Goal: Information Seeking & Learning: Learn about a topic

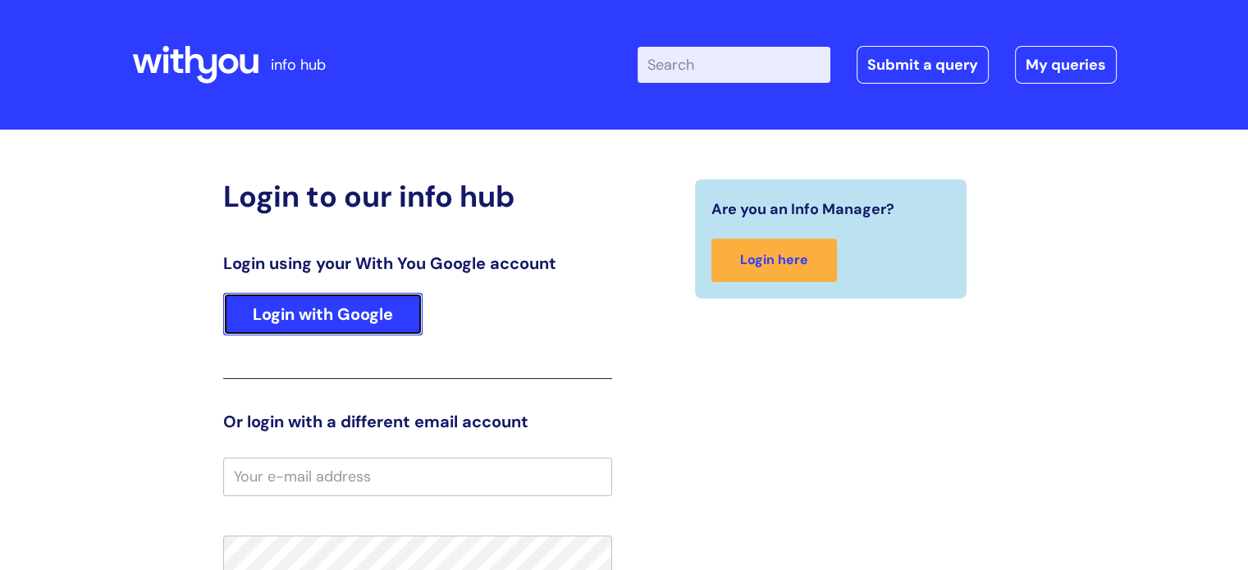
click at [335, 305] on link "Login with Google" at bounding box center [322, 314] width 199 height 43
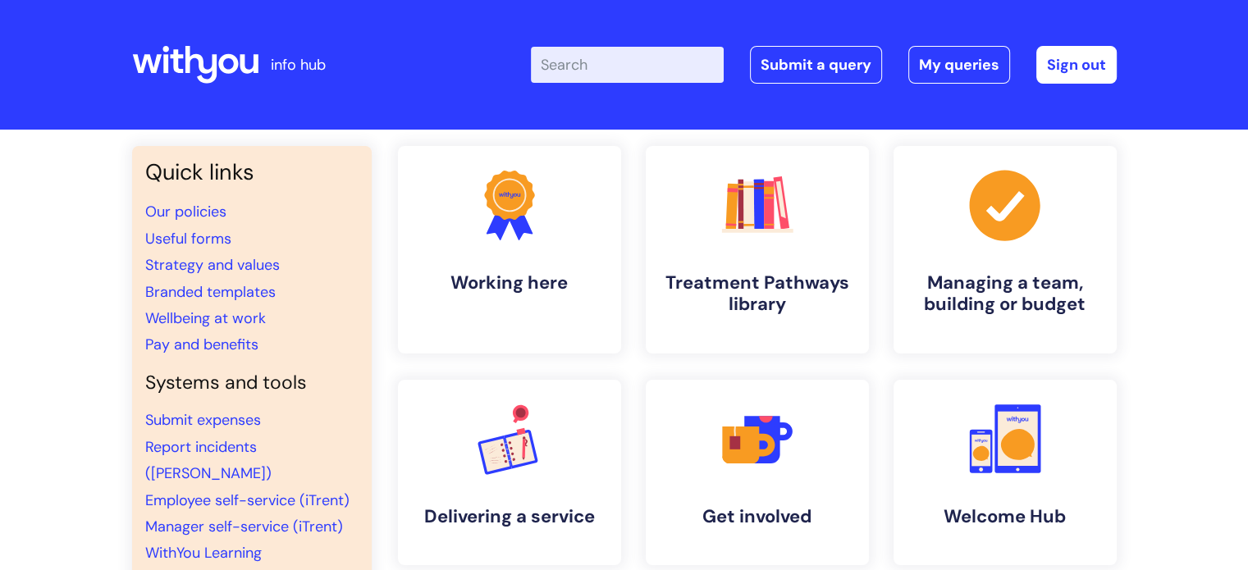
click at [657, 63] on input "Enter your search term here..." at bounding box center [627, 65] width 193 height 36
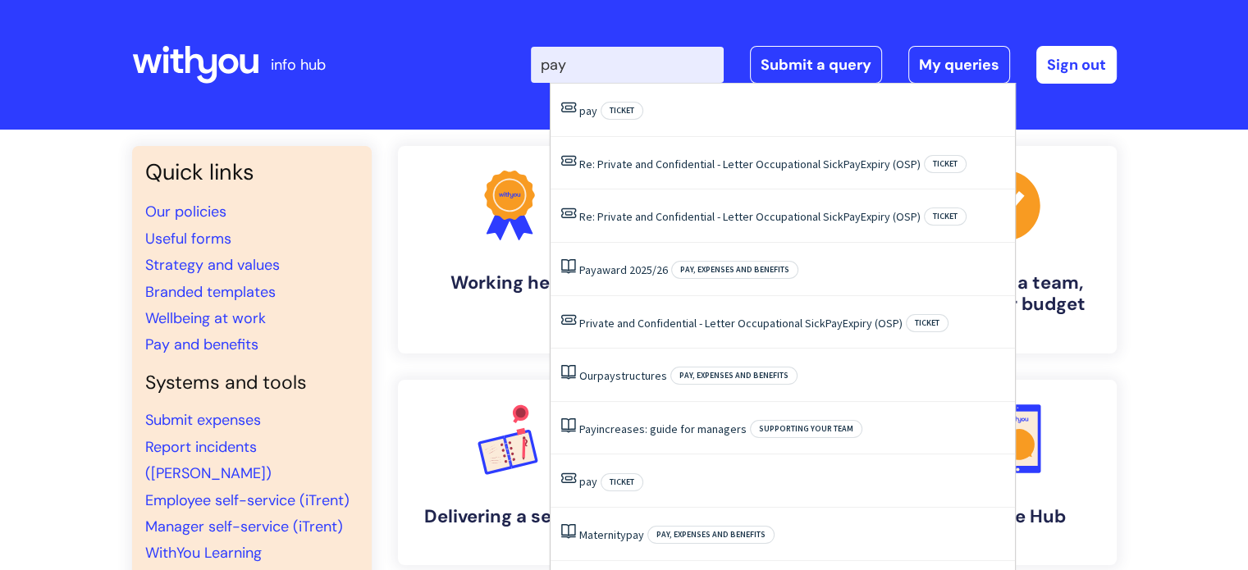
type input "pay"
click at [496, 98] on div "Enter your search term here... pay Search Submit a query My queries Welcome Bar…" at bounding box center [747, 64] width 740 height 97
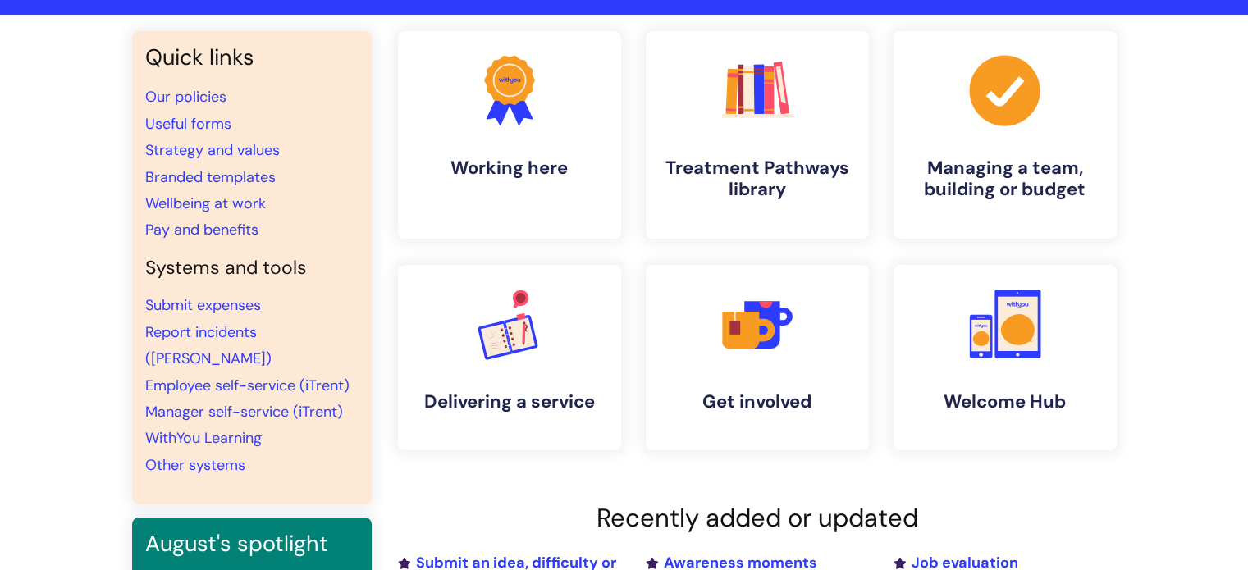
scroll to position [164, 0]
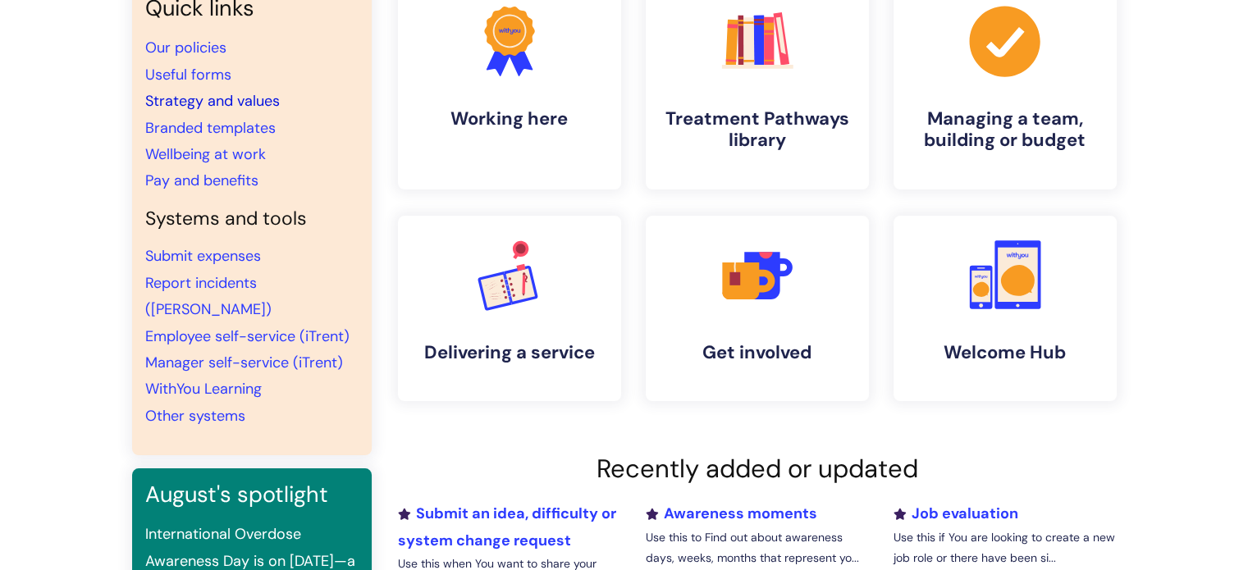
click at [196, 107] on link "Strategy and values" at bounding box center [212, 101] width 135 height 20
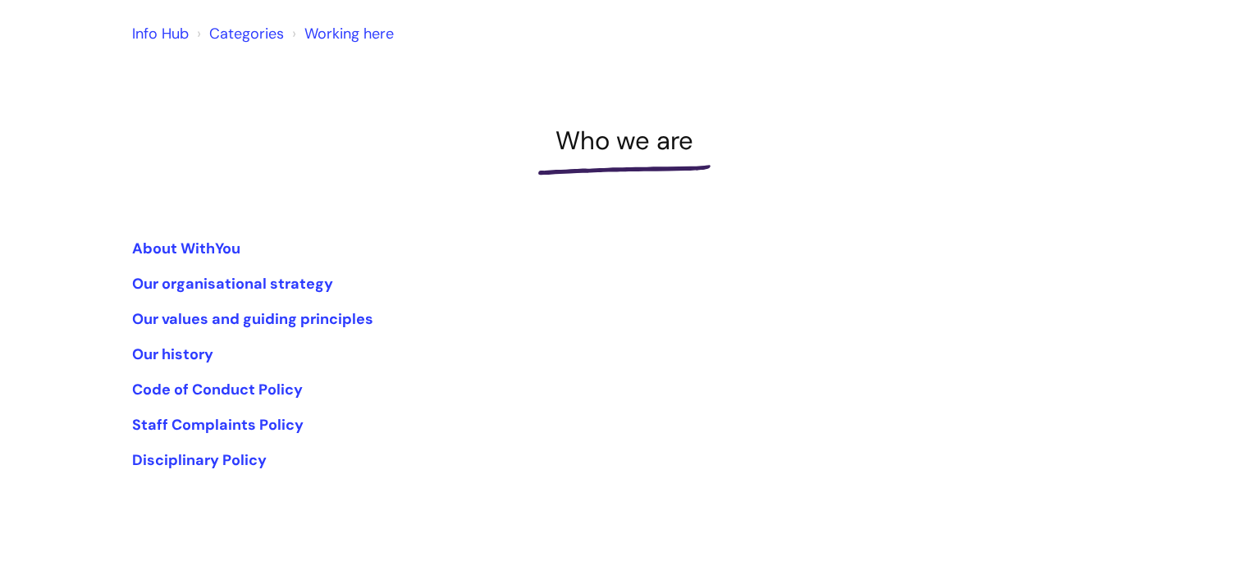
scroll to position [66, 0]
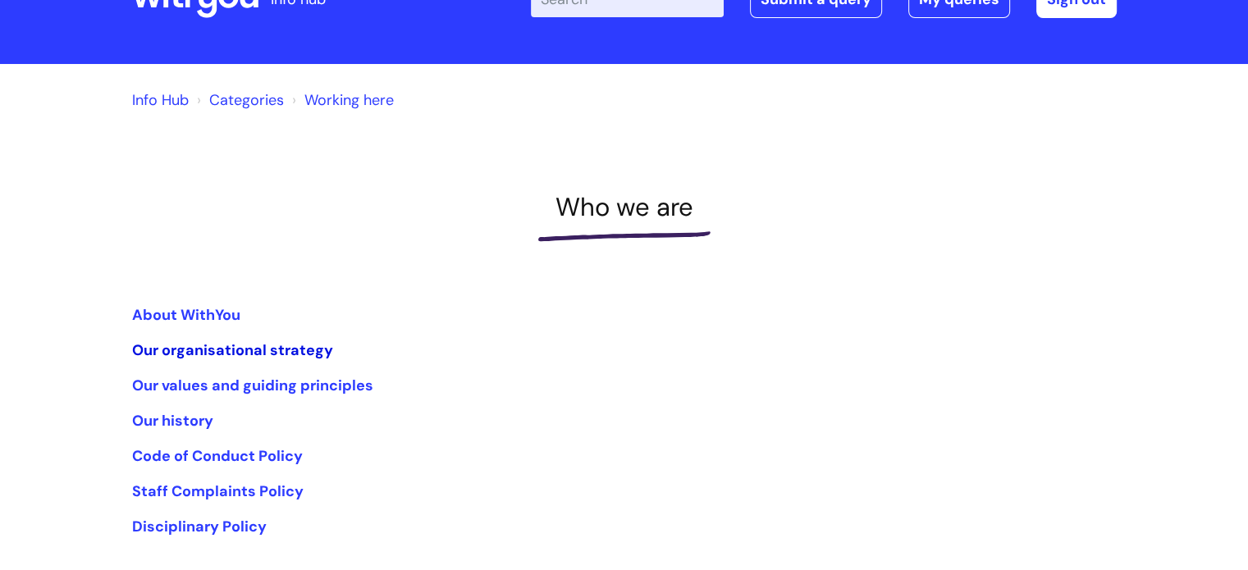
click at [184, 354] on link "Our organisational strategy" at bounding box center [232, 351] width 201 height 20
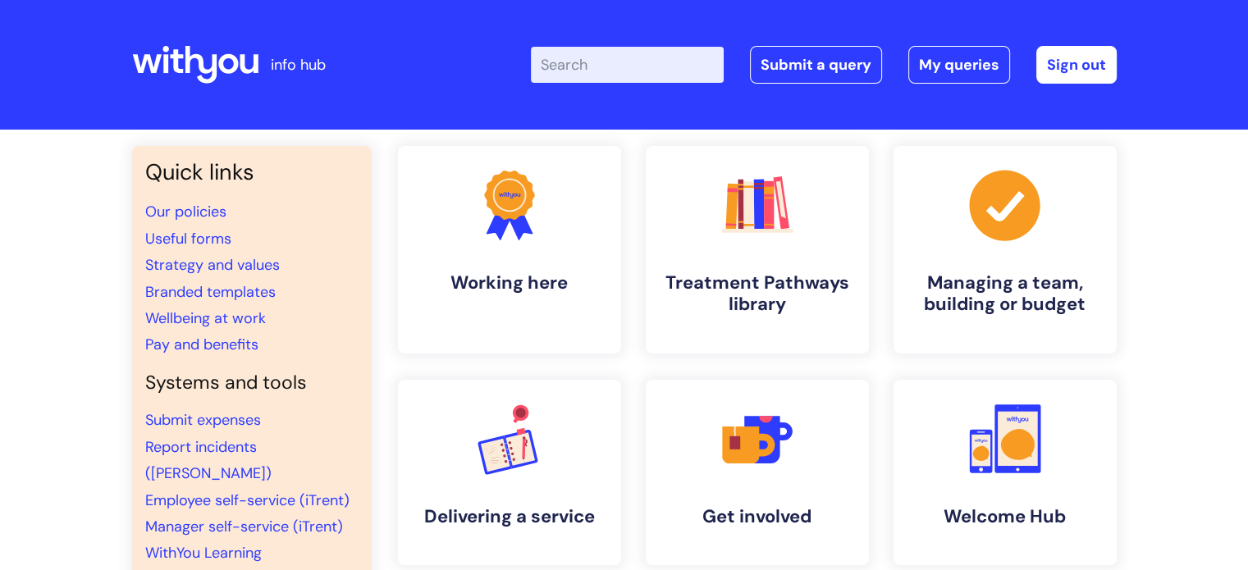
click at [610, 66] on input "Enter your search term here..." at bounding box center [627, 65] width 193 height 36
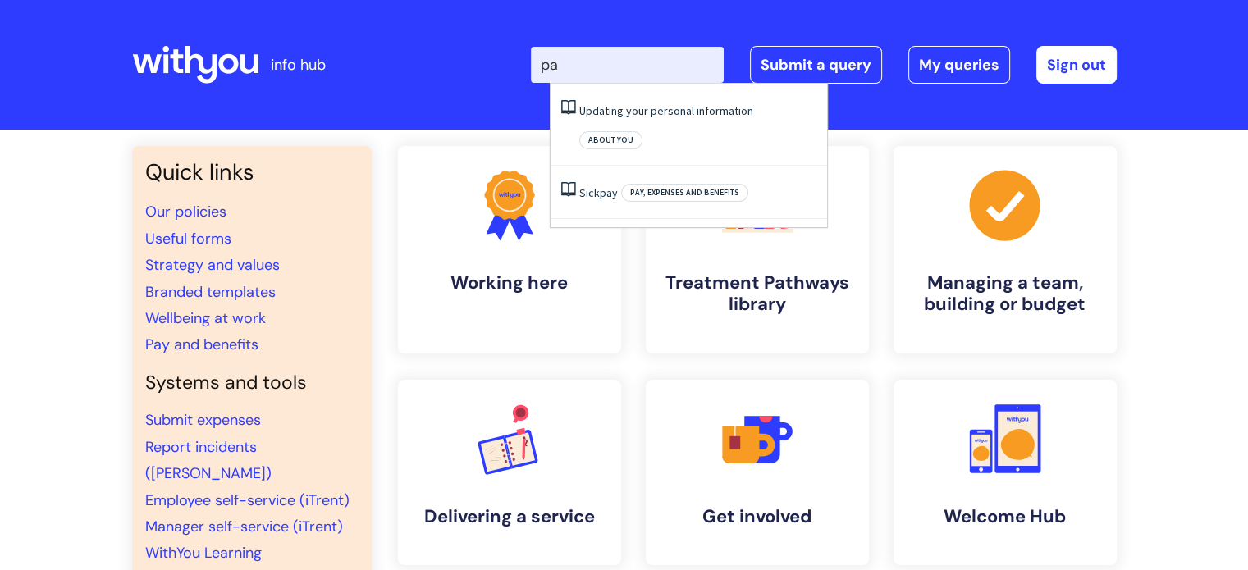
type input "p"
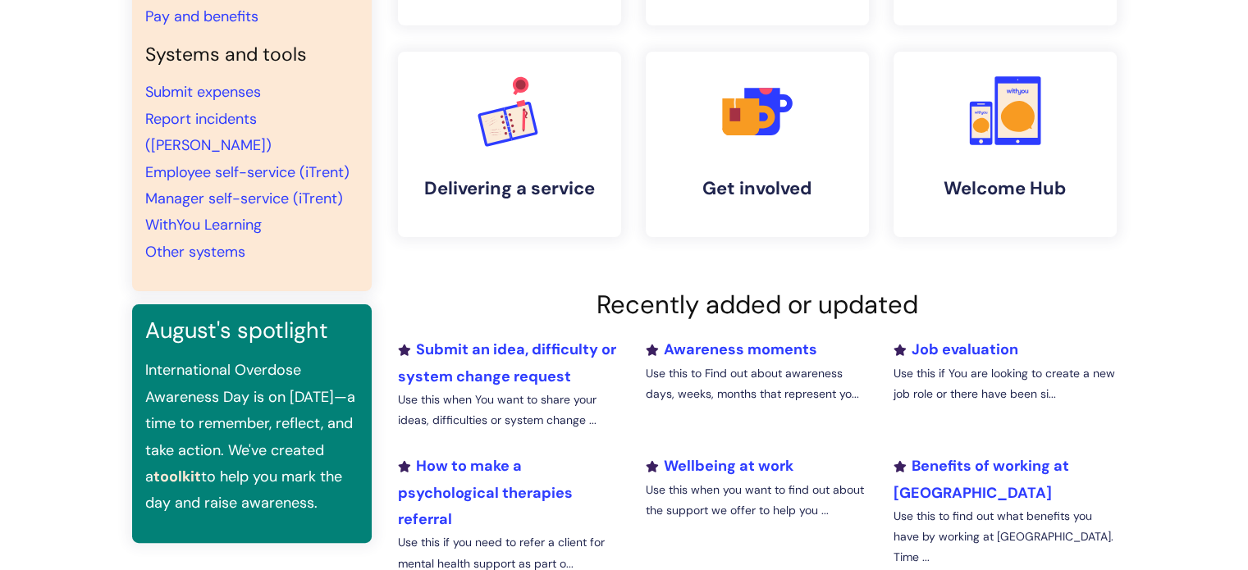
scroll to position [246, 0]
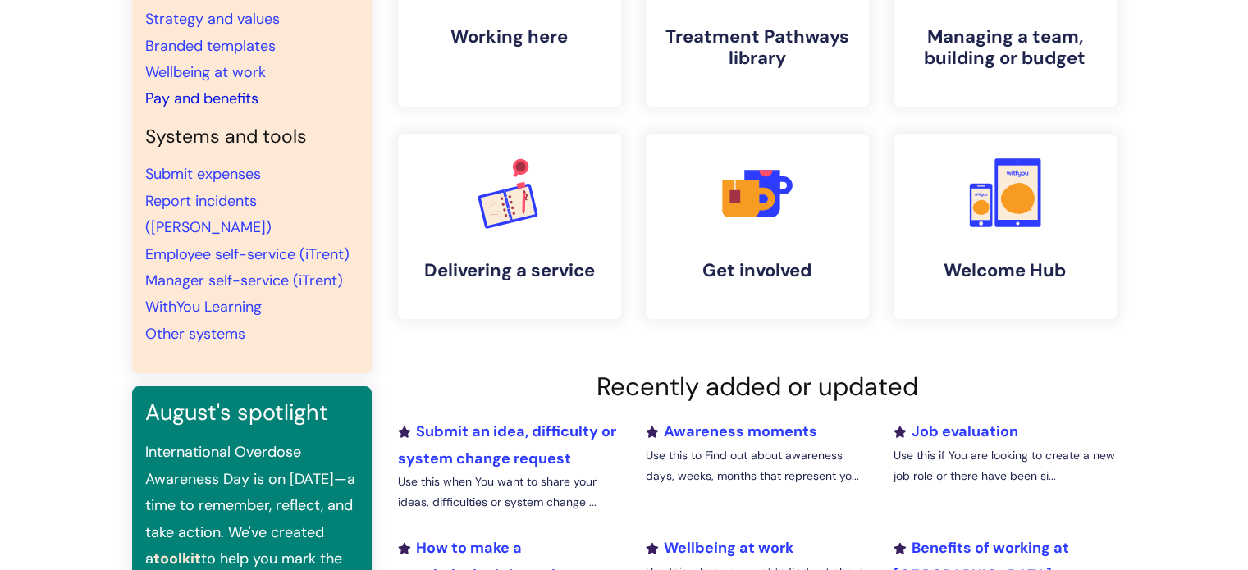
click at [199, 99] on link "Pay and benefits" at bounding box center [201, 99] width 113 height 20
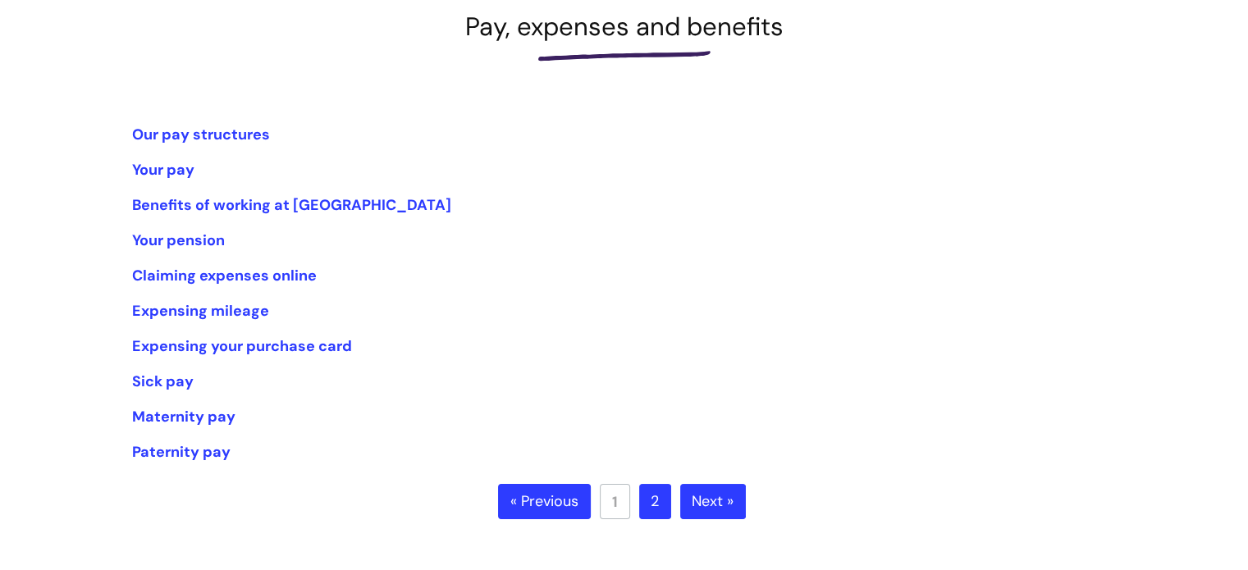
scroll to position [328, 0]
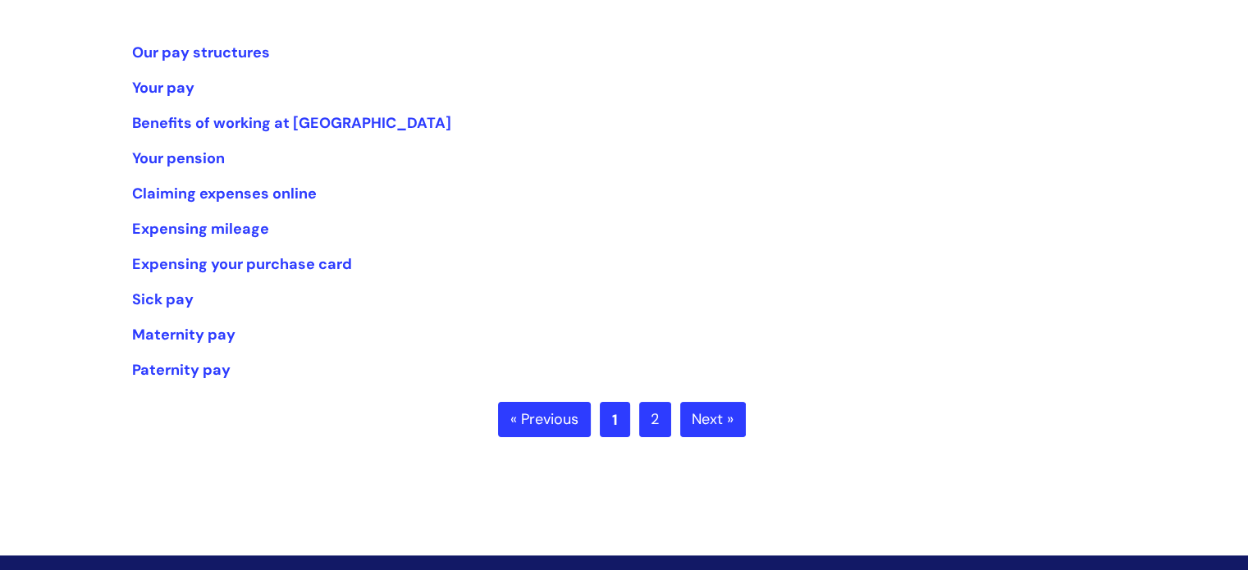
click at [624, 419] on link "1" at bounding box center [615, 419] width 30 height 35
click at [574, 424] on link "« Previous" at bounding box center [544, 420] width 93 height 36
click at [707, 415] on link "Next »" at bounding box center [713, 420] width 66 height 36
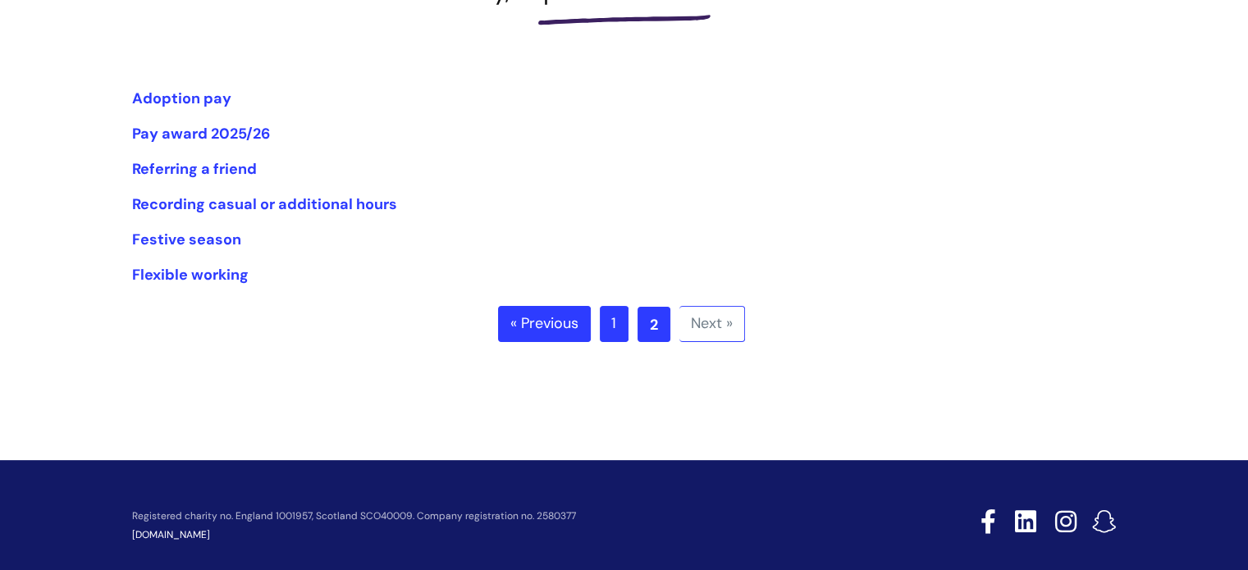
scroll to position [328, 0]
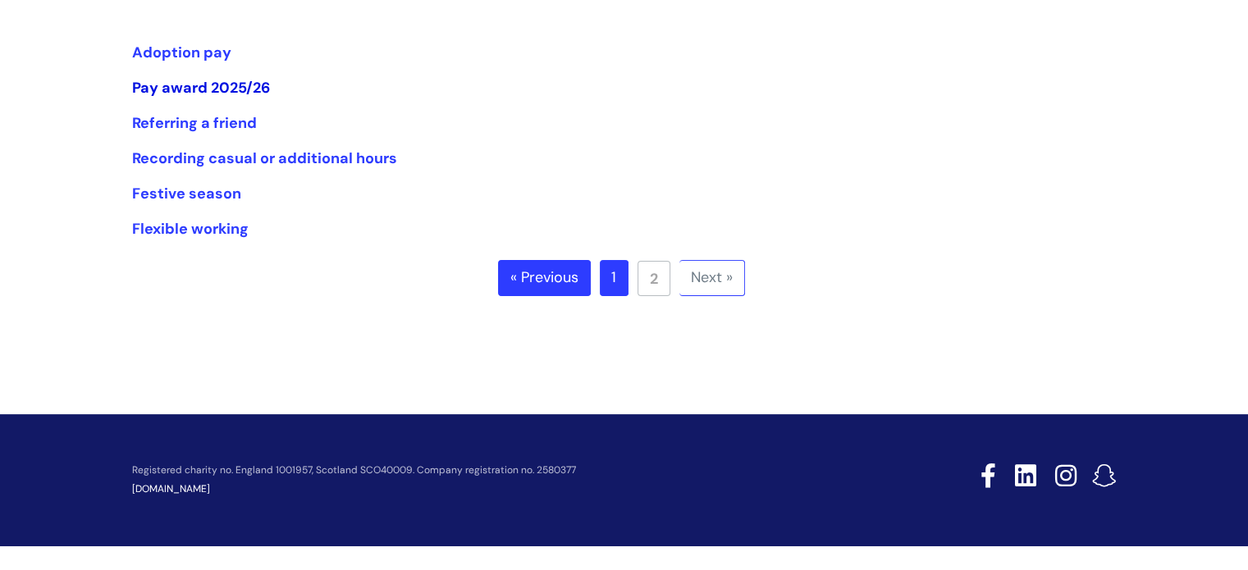
click at [184, 86] on link "Pay award 2025/26" at bounding box center [201, 88] width 138 height 20
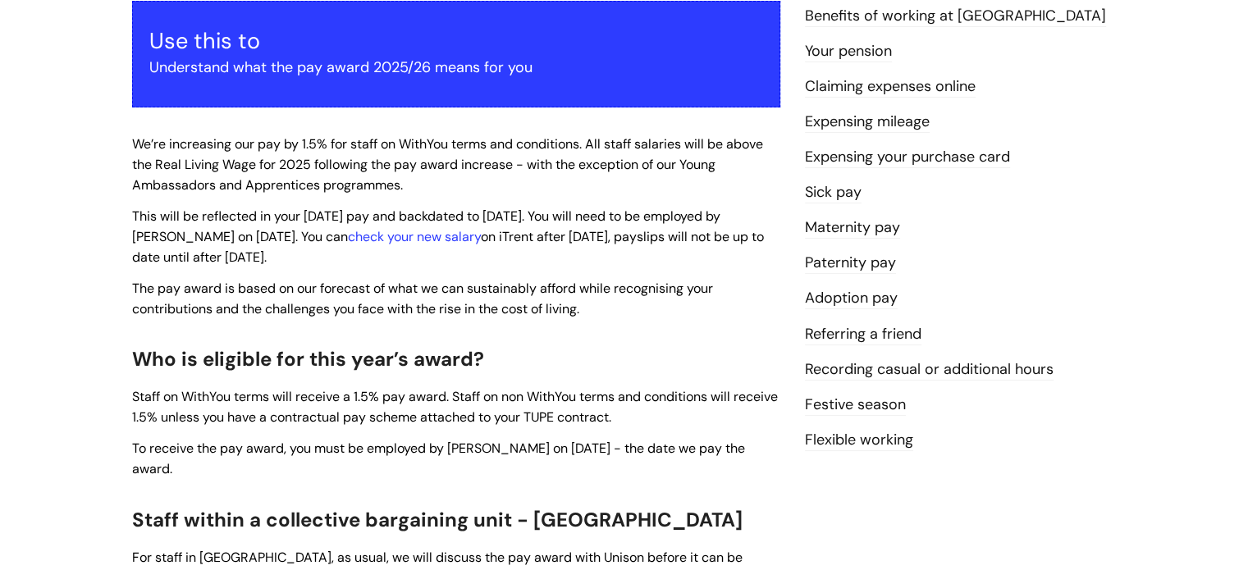
scroll to position [328, 0]
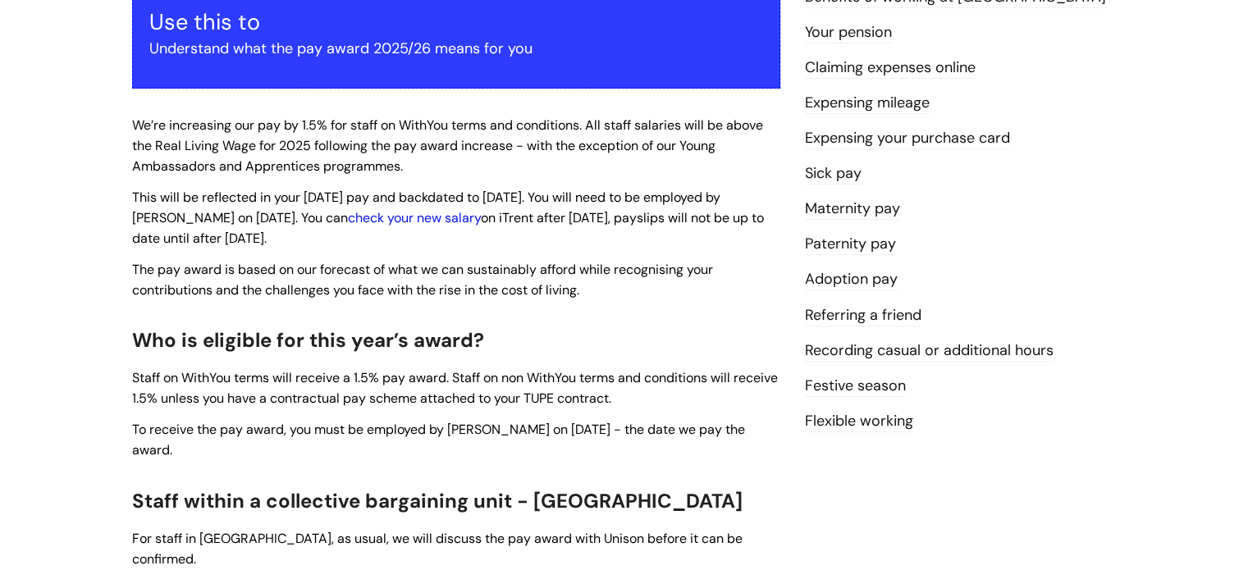
click at [350, 217] on link "check your new salary" at bounding box center [414, 217] width 133 height 17
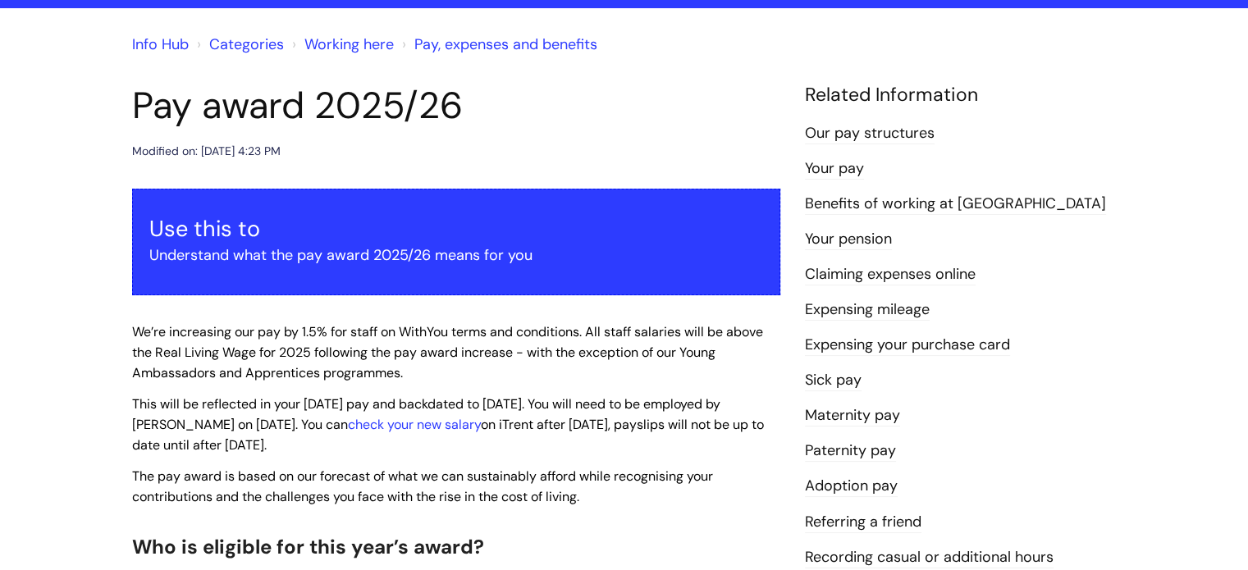
scroll to position [82, 0]
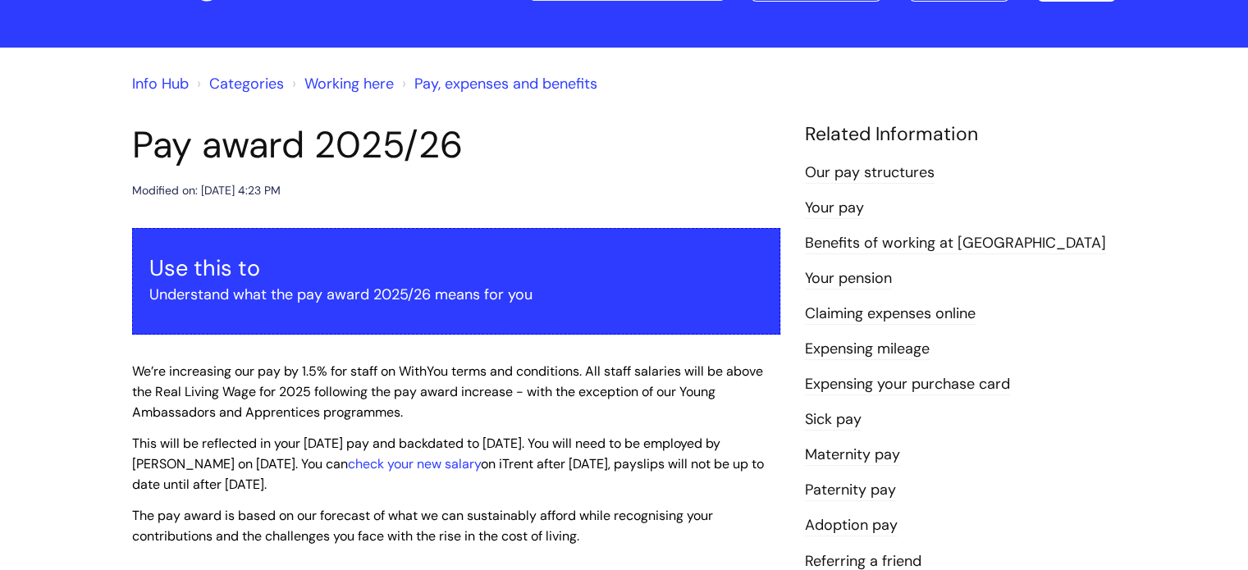
click at [855, 177] on link "Our pay structures" at bounding box center [870, 172] width 130 height 21
